Goal: Navigation & Orientation: Find specific page/section

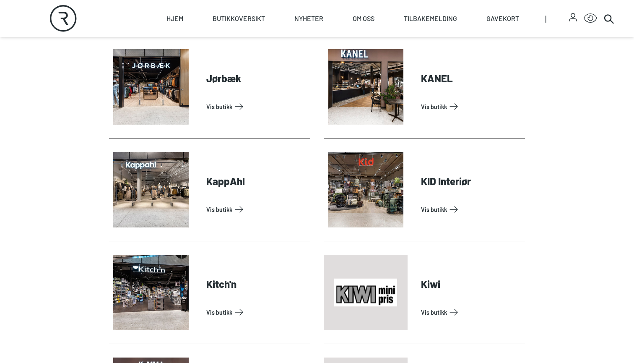
scroll to position [978, 0]
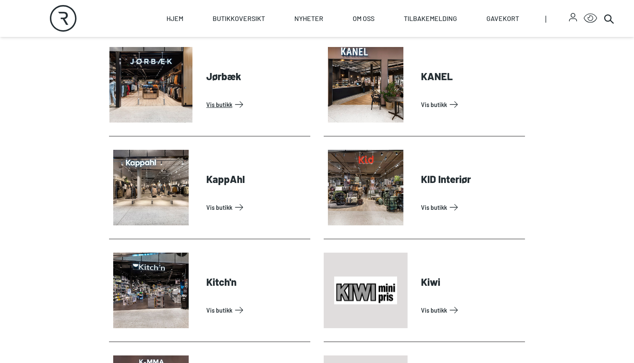
click at [217, 100] on link "Vis butikk" at bounding box center [256, 104] width 101 height 13
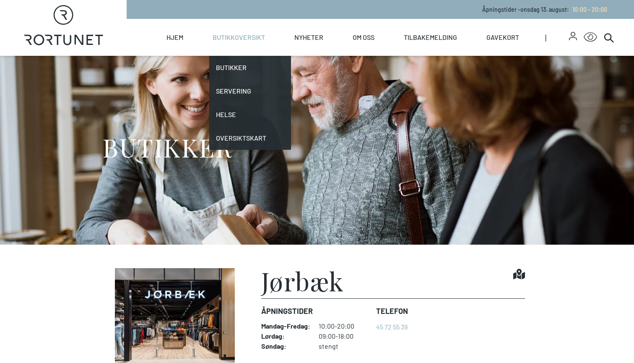
click at [246, 37] on link "Butikkoversikt" at bounding box center [239, 37] width 52 height 37
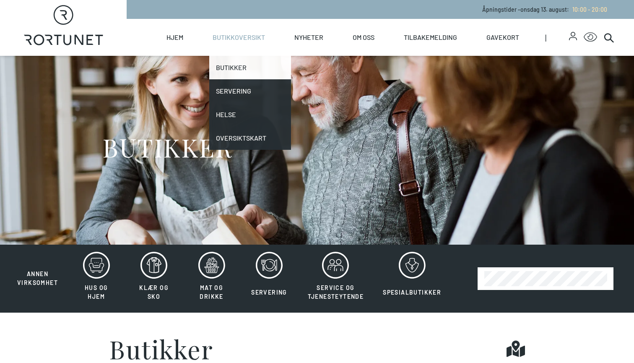
click at [244, 69] on link "Butikker" at bounding box center [250, 67] width 82 height 23
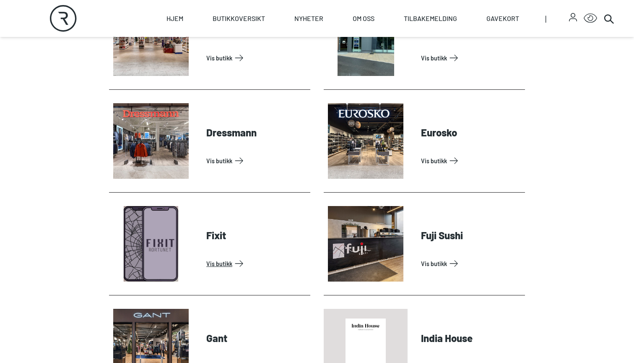
scroll to position [517, 0]
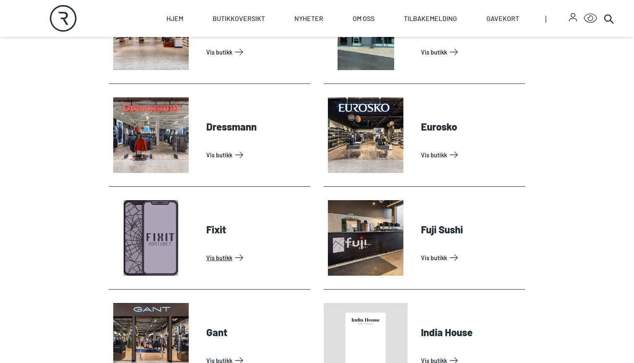
click at [226, 258] on link "Vis butikk" at bounding box center [256, 257] width 101 height 13
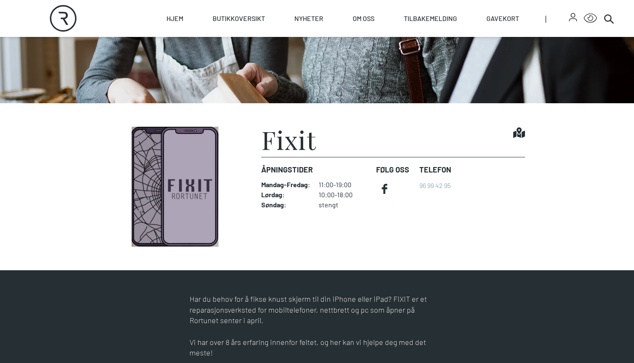
scroll to position [141, 0]
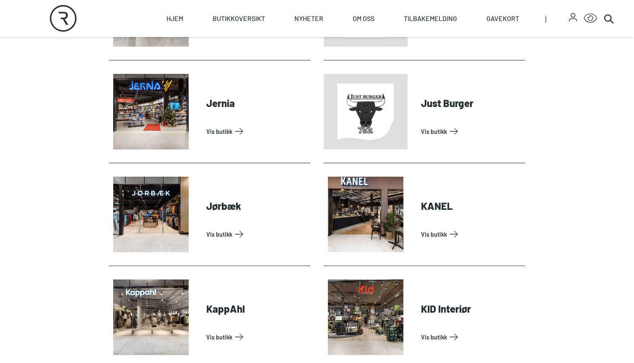
scroll to position [850, 0]
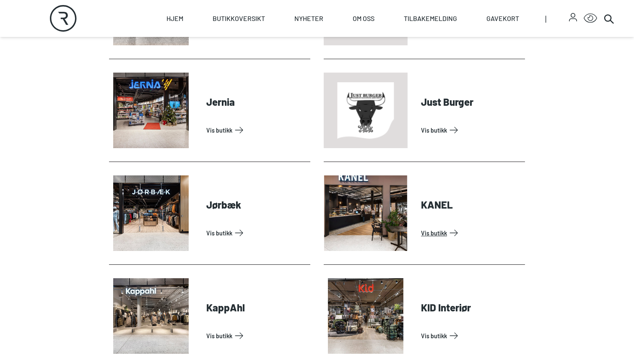
click at [430, 236] on link "Vis butikk" at bounding box center [471, 232] width 101 height 13
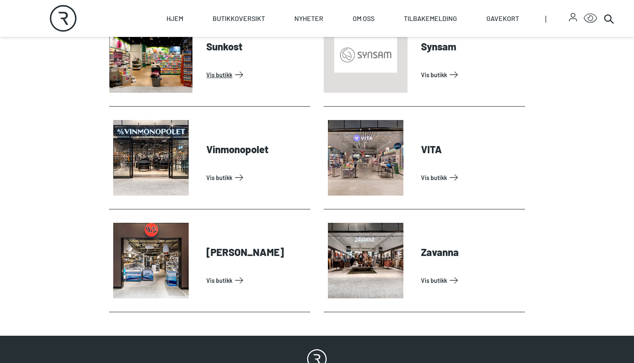
scroll to position [2548, 0]
